Goal: Task Accomplishment & Management: Manage account settings

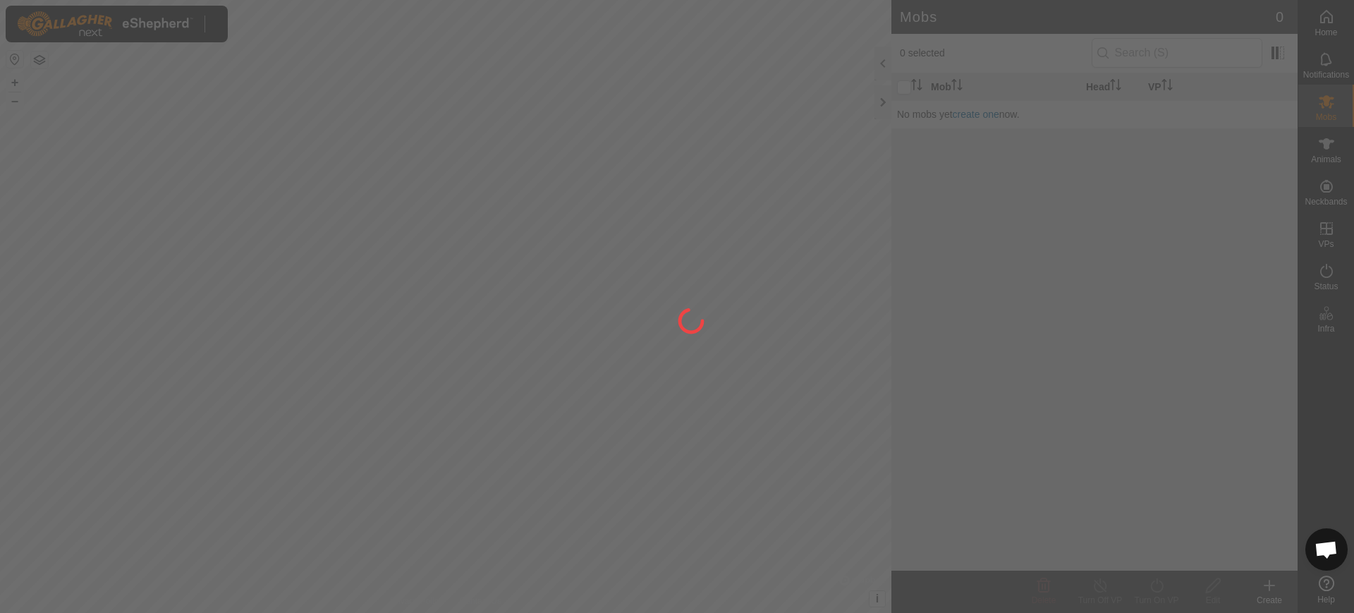
scroll to position [1123, 0]
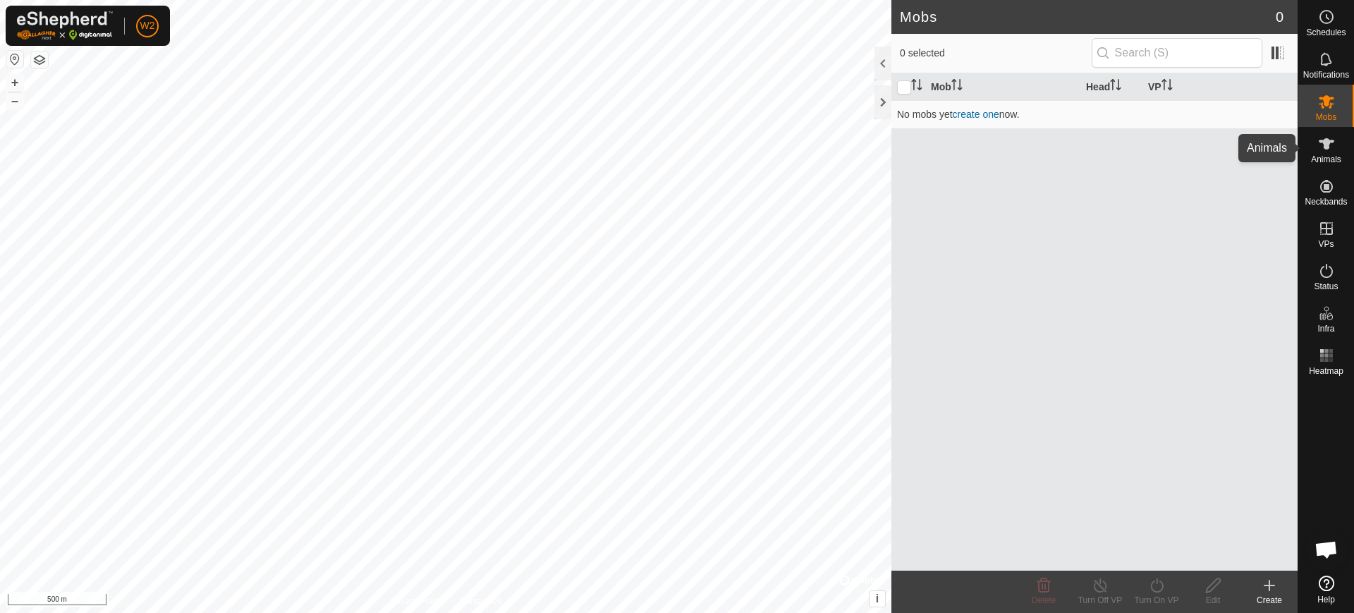
click at [1301, 145] on div "Animals" at bounding box center [1326, 148] width 56 height 42
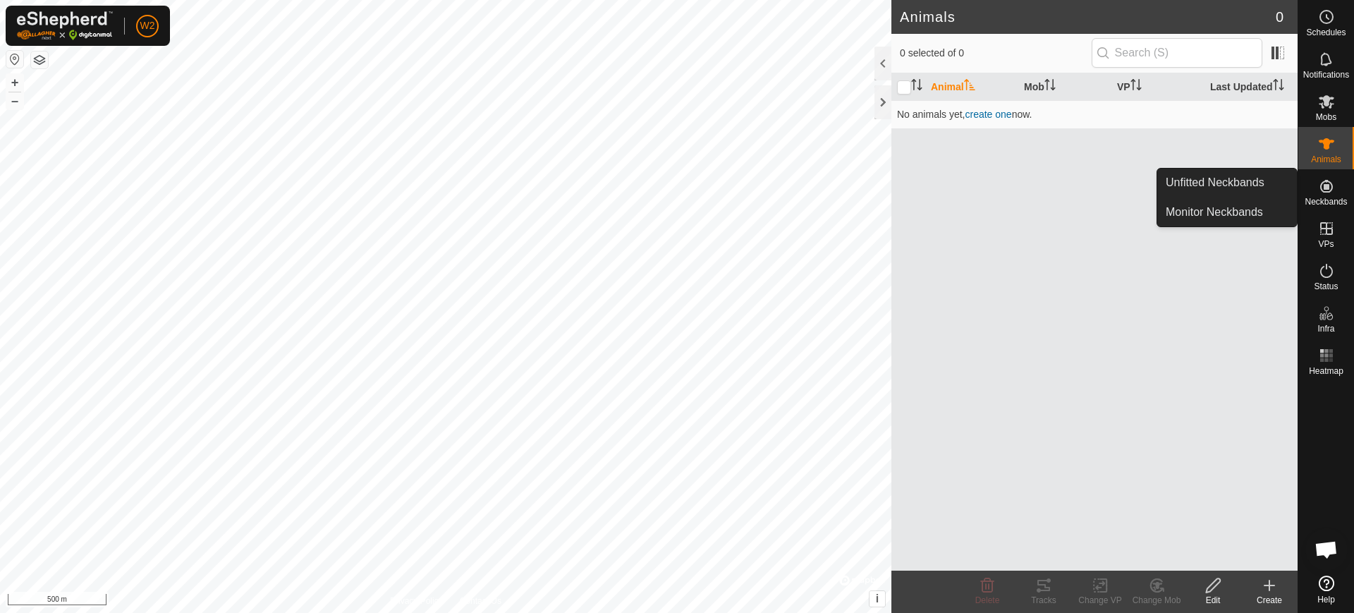
click at [1328, 187] on icon at bounding box center [1326, 186] width 13 height 13
click at [1266, 177] on link "Unfitted Neckbands" at bounding box center [1227, 182] width 140 height 28
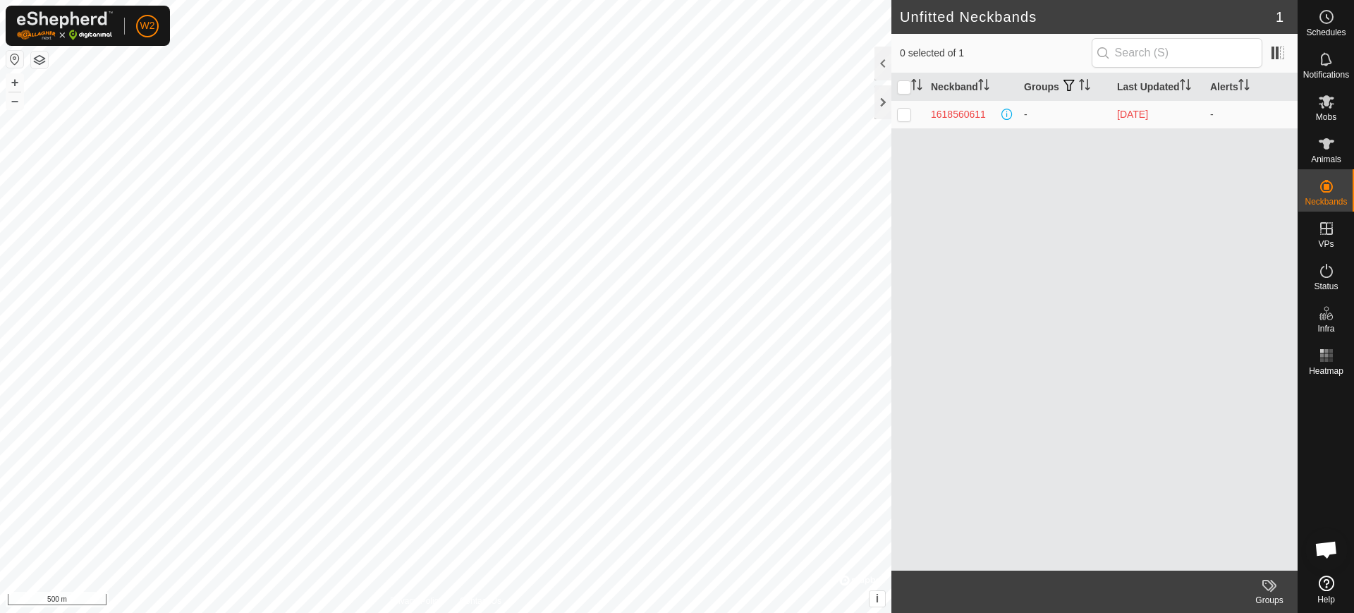
click at [159, 30] on div "W2" at bounding box center [88, 26] width 164 height 40
click at [180, 106] on link "Logout" at bounding box center [212, 110] width 140 height 23
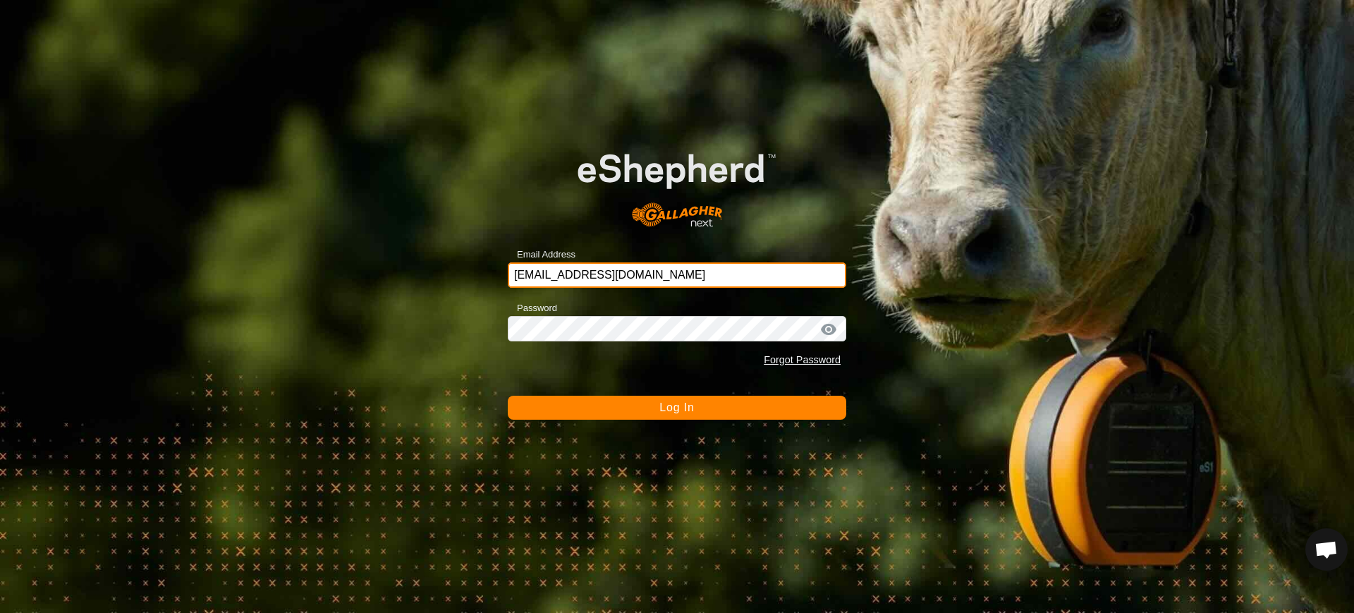
drag, startPoint x: 705, startPoint y: 274, endPoint x: 152, endPoint y: 223, distance: 555.7
click at [152, 223] on div "Email Address [EMAIL_ADDRESS][DOMAIN_NAME] Password Forgot Password Log In" at bounding box center [677, 306] width 1354 height 613
type input "[EMAIL_ADDRESS][DOMAIN_NAME]"
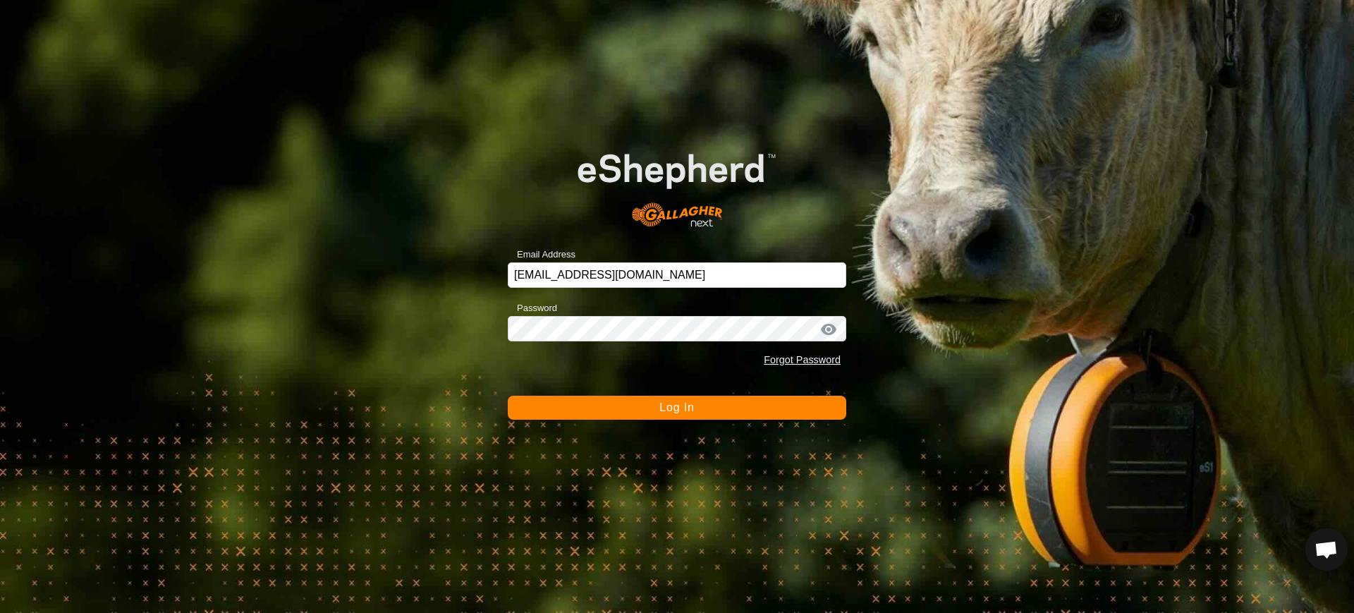
click at [667, 408] on span "Log In" at bounding box center [676, 407] width 35 height 12
